Goal: Transaction & Acquisition: Purchase product/service

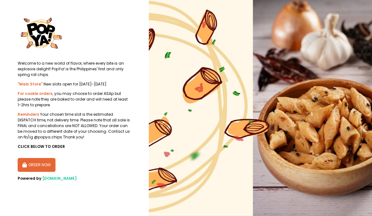
click at [43, 165] on button "ORDER NOW" at bounding box center [37, 165] width 38 height 14
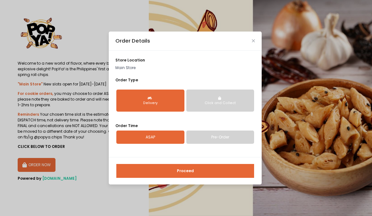
click at [233, 96] on button "Click and Collect" at bounding box center [220, 100] width 68 height 22
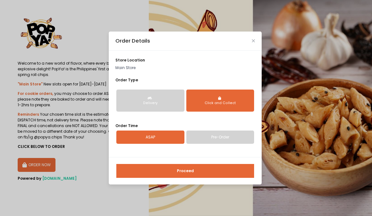
click at [206, 134] on link "Pre-Order" at bounding box center [220, 136] width 68 height 13
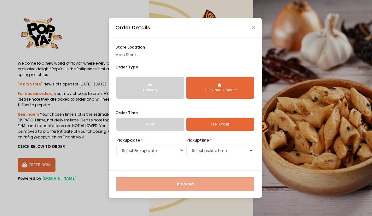
click at [184, 169] on div "store location Main Store Order Type Delivery Click and Collect Order Time ASAP…" at bounding box center [185, 104] width 153 height 133
click at [163, 156] on select "Select Pickup date [DATE] [DATE] [DATE] [DATE]" at bounding box center [150, 150] width 68 height 11
select select "[DATE]"
click at [169, 128] on link "ASAP" at bounding box center [150, 124] width 68 height 13
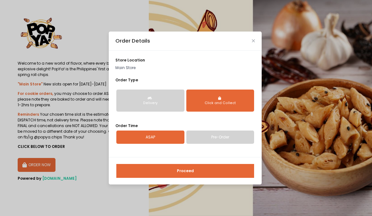
click at [216, 141] on link "Pre-Order" at bounding box center [220, 136] width 68 height 13
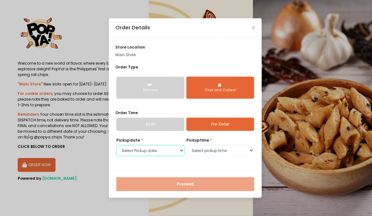
click at [182, 147] on select "Select Pickup date [DATE] [DATE] [DATE] [DATE]" at bounding box center [150, 150] width 68 height 11
select select "[DATE]"
click at [213, 151] on select "Select pickup time 10:00 AM - 10:30 AM 10:30 AM - 11:00 AM 11:00 AM - 11:30 AM …" at bounding box center [220, 150] width 68 height 11
click at [214, 155] on select "Select pickup time 10:00 AM - 10:30 AM 10:30 AM - 11:00 AM 11:00 AM - 11:30 AM …" at bounding box center [220, 150] width 68 height 11
select select "15:30"
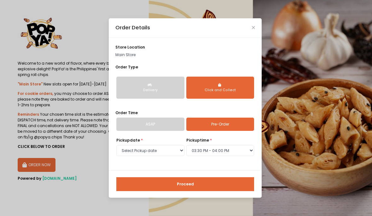
click at [190, 186] on button "Proceed" at bounding box center [185, 184] width 138 height 14
